Goal: Transaction & Acquisition: Purchase product/service

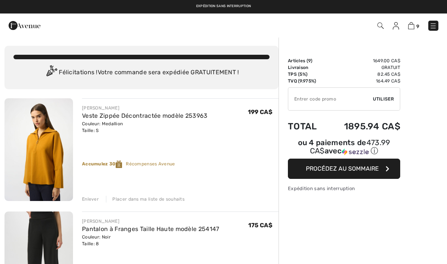
click at [91, 197] on div "Enlever" at bounding box center [90, 199] width 17 height 7
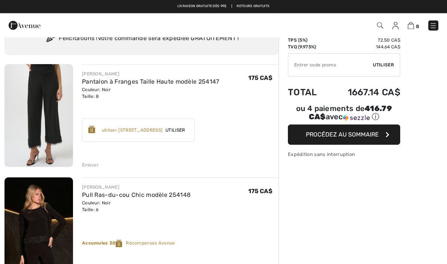
scroll to position [33, 0]
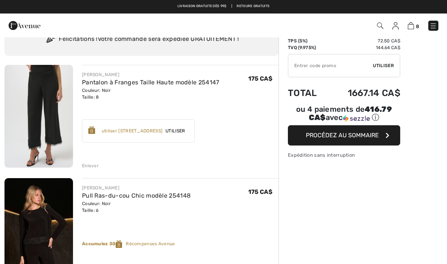
click at [90, 165] on div "Enlever" at bounding box center [90, 165] width 17 height 7
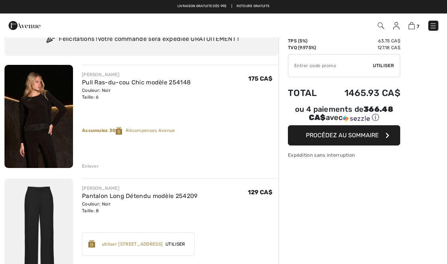
click at [90, 165] on div "Enlever" at bounding box center [90, 166] width 17 height 7
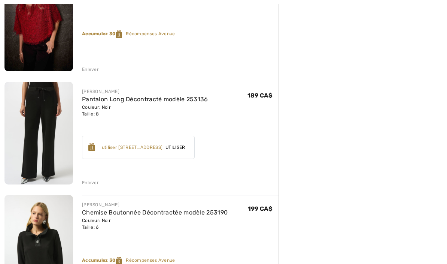
scroll to position [471, 0]
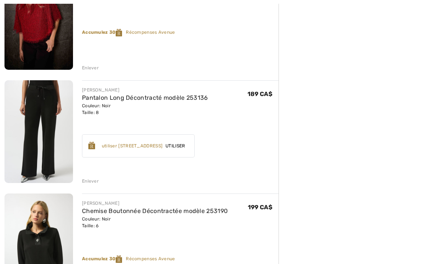
click at [93, 180] on div "Enlever" at bounding box center [90, 181] width 17 height 7
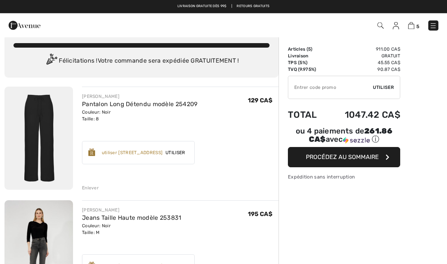
scroll to position [0, 0]
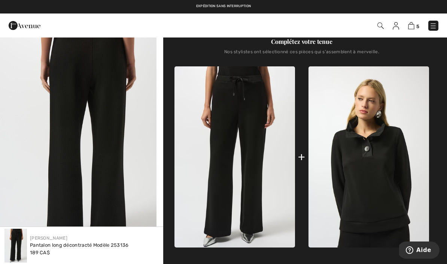
scroll to position [258, 0]
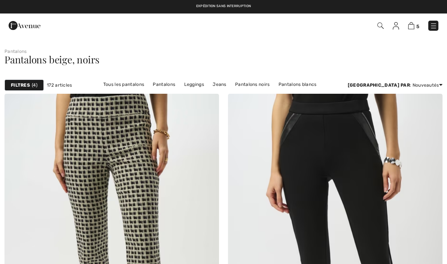
checkbox input "true"
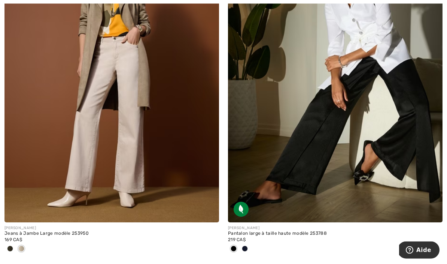
scroll to position [1992, 0]
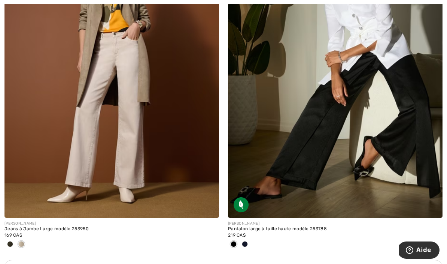
click at [166, 161] on img at bounding box center [111, 56] width 215 height 322
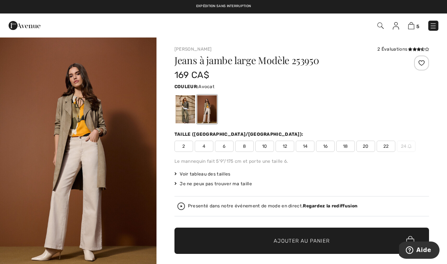
click at [189, 111] on div at bounding box center [185, 109] width 19 height 28
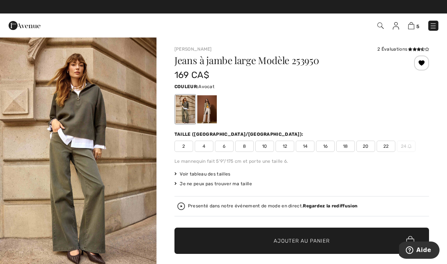
click at [207, 111] on div at bounding box center [206, 109] width 19 height 28
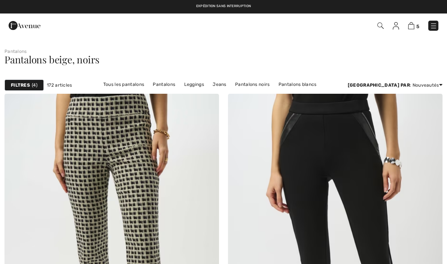
checkbox input "true"
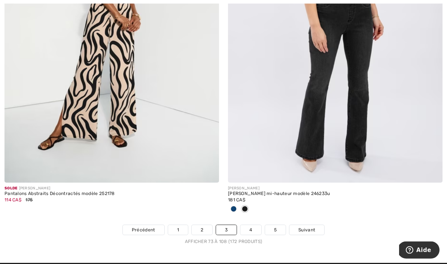
scroll to position [6511, 0]
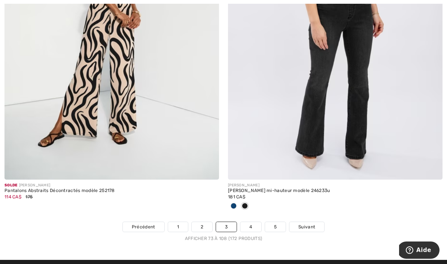
click at [251, 222] on link "4" at bounding box center [250, 227] width 21 height 10
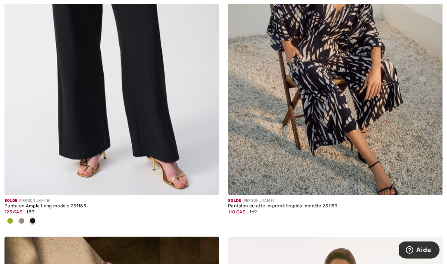
scroll to position [2788, 0]
click at [131, 158] on img at bounding box center [111, 34] width 215 height 322
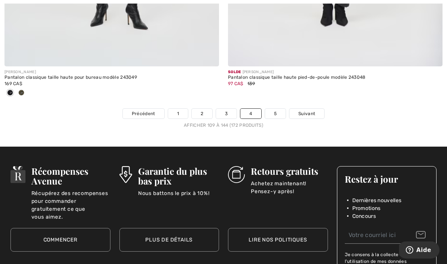
scroll to position [6624, 0]
click at [277, 109] on link "5" at bounding box center [275, 114] width 21 height 10
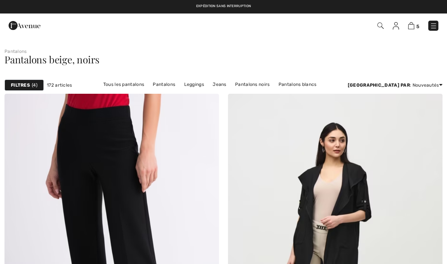
checkbox input "true"
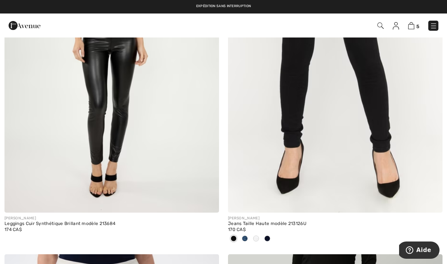
scroll to position [3897, 0]
